Goal: Information Seeking & Learning: Check status

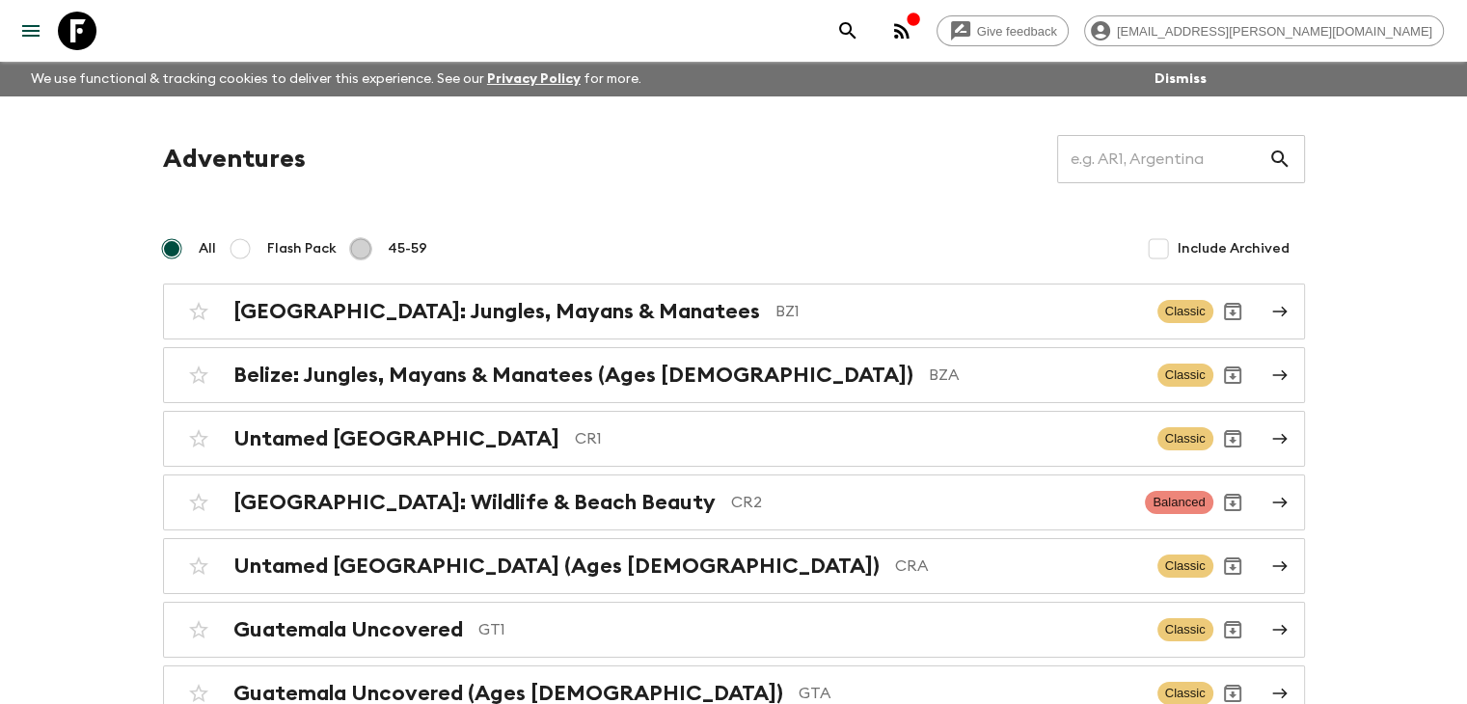
click at [360, 245] on input "45-59" at bounding box center [360, 248] width 23 height 23
radio input "true"
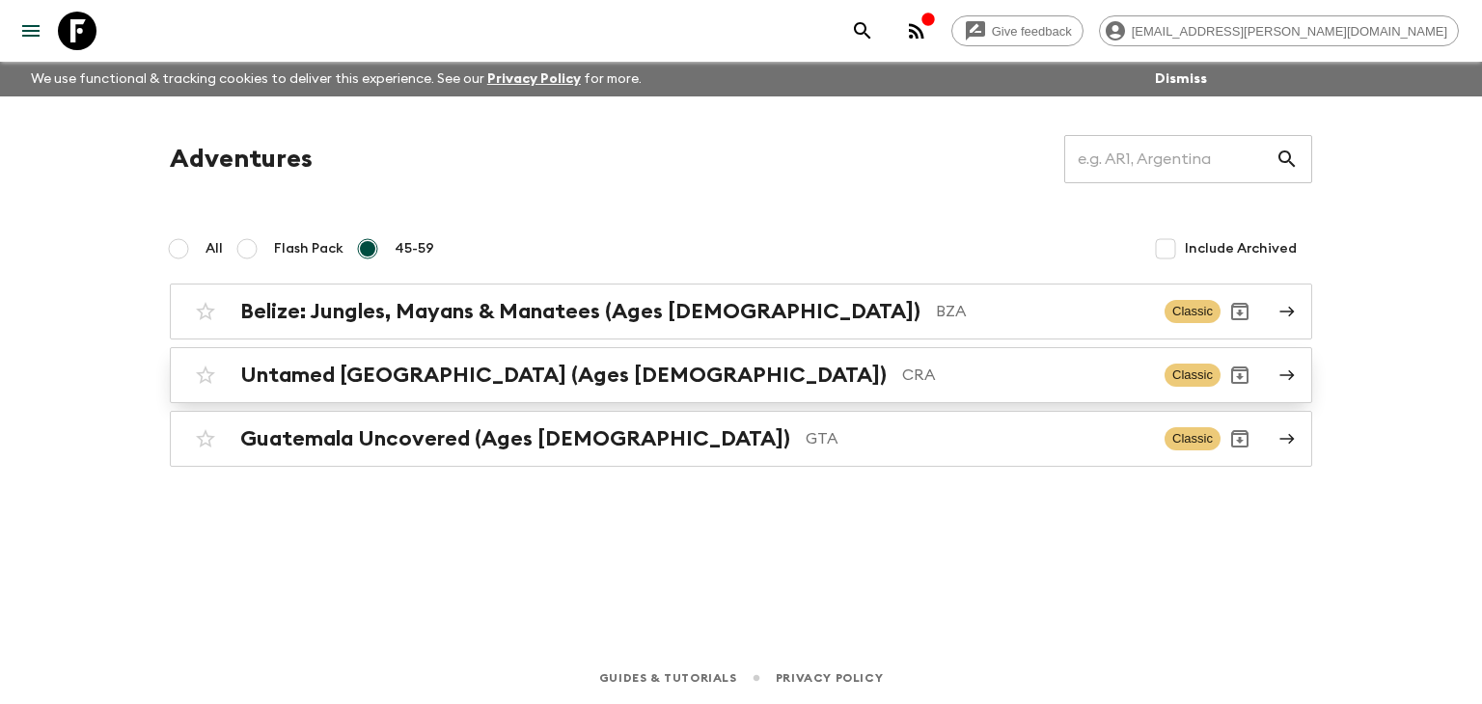
click at [488, 368] on h2 "Untamed [GEOGRAPHIC_DATA] (Ages [DEMOGRAPHIC_DATA])" at bounding box center [563, 375] width 646 height 25
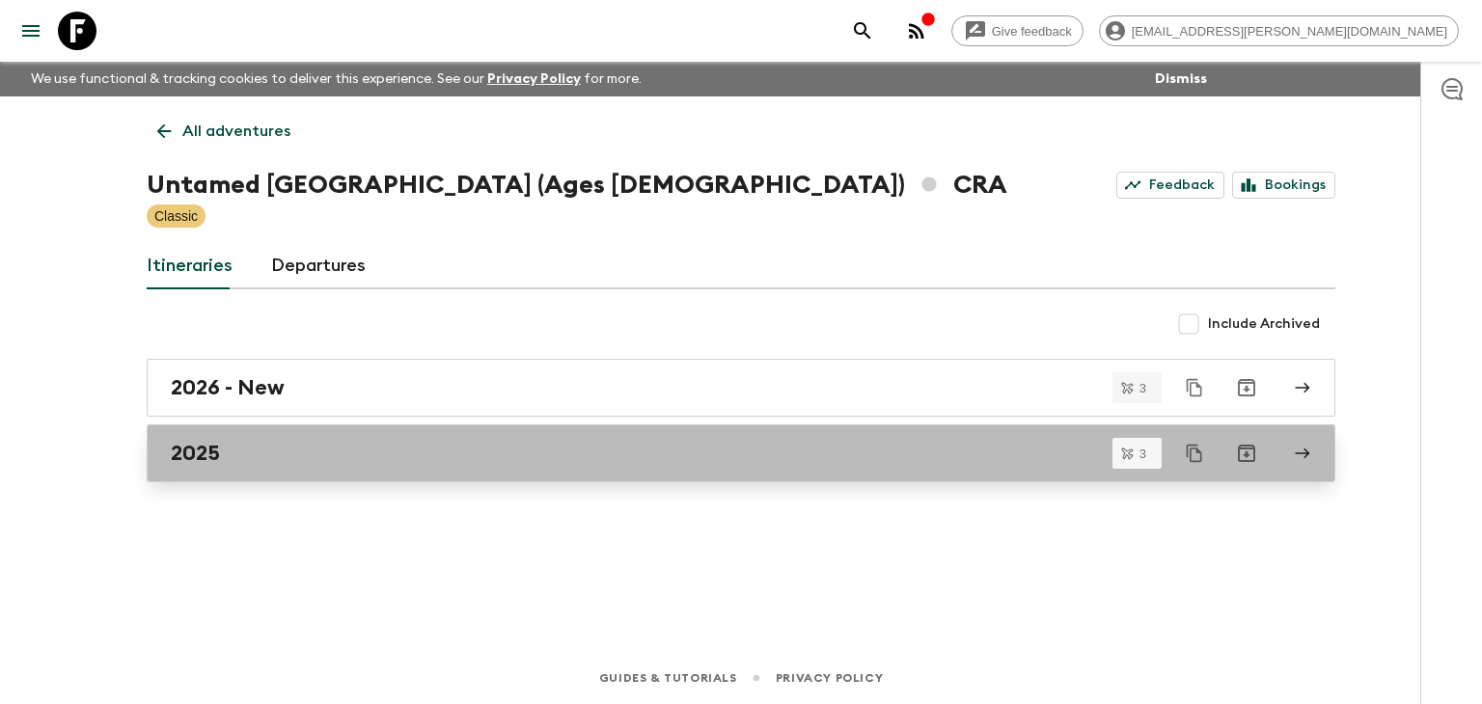
click at [221, 445] on div "2025" at bounding box center [723, 453] width 1104 height 25
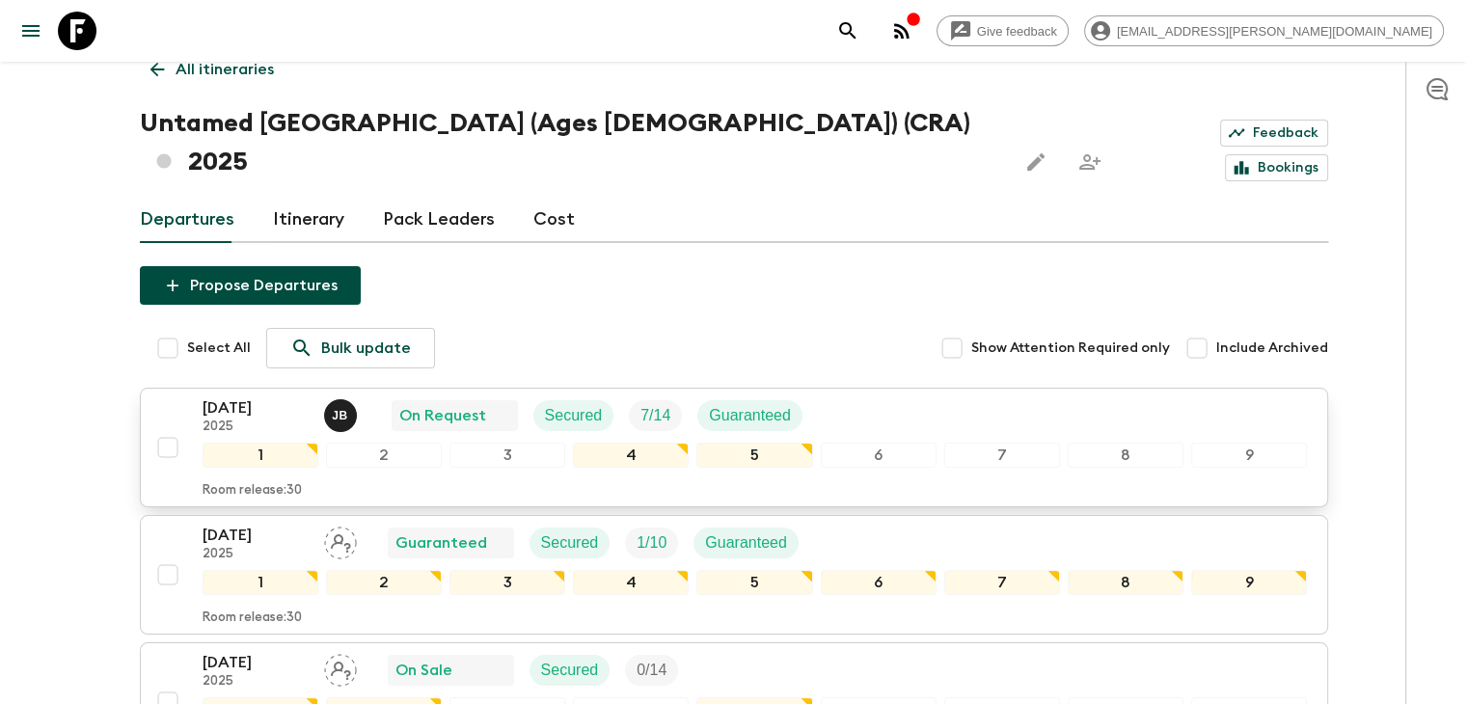
scroll to position [158, 0]
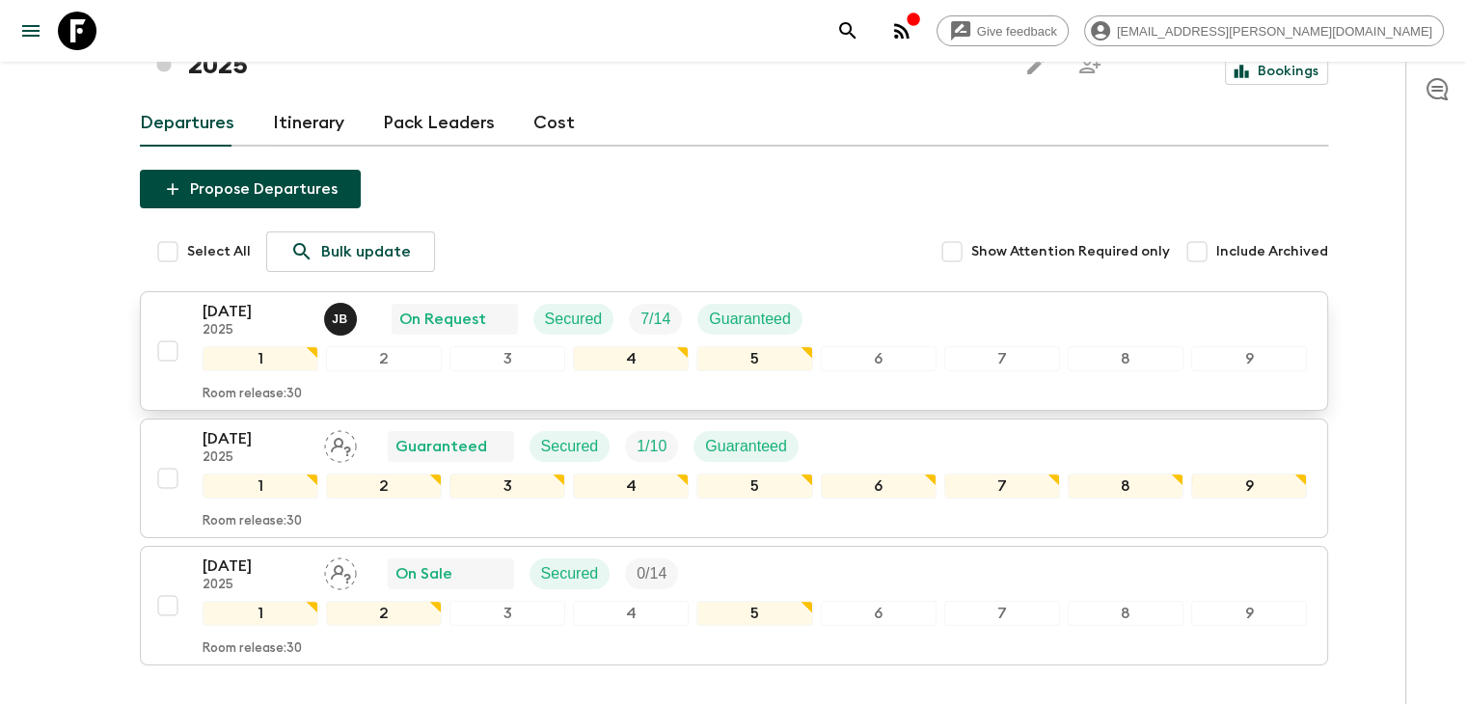
click at [260, 300] on p "[DATE]" at bounding box center [256, 311] width 106 height 23
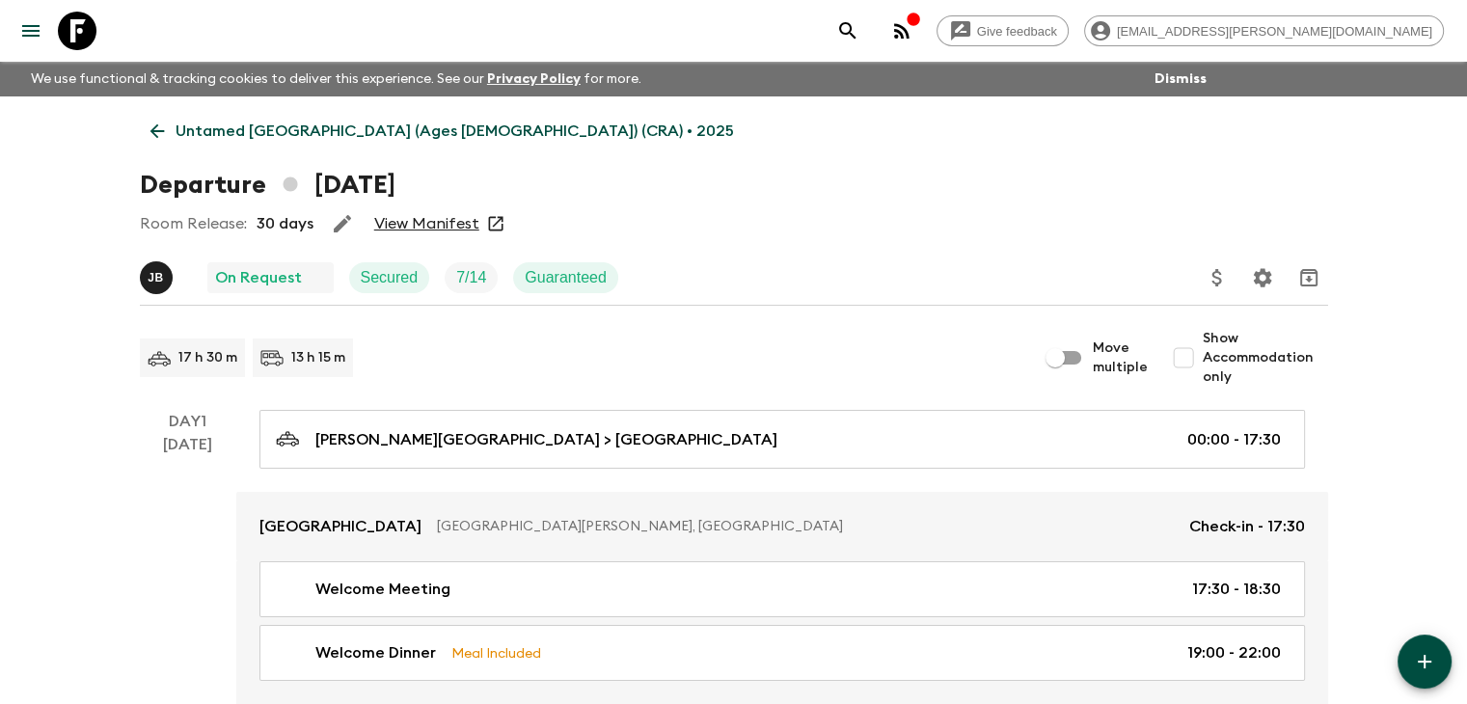
click at [440, 220] on link "View Manifest" at bounding box center [426, 223] width 105 height 19
